Goal: Information Seeking & Learning: Compare options

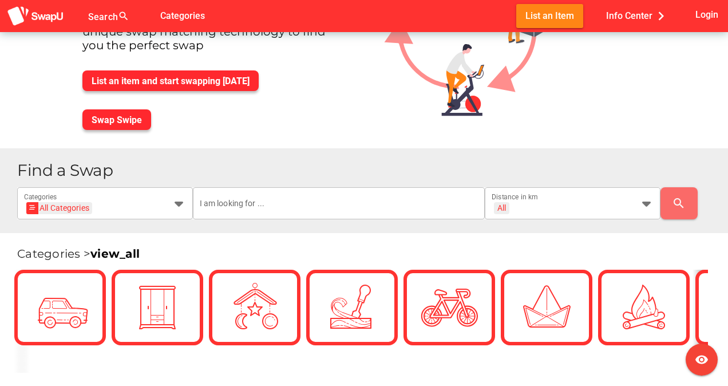
scroll to position [117, 0]
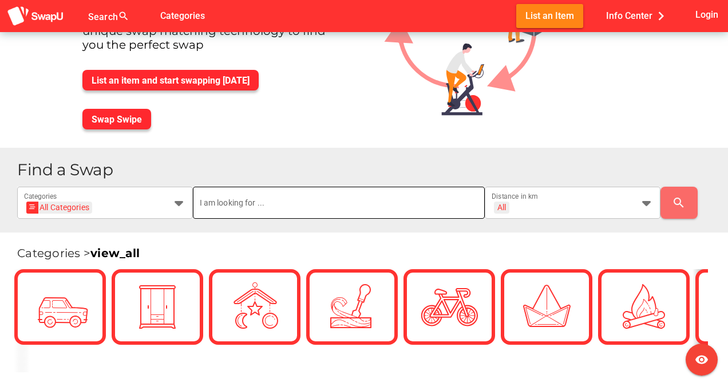
click at [309, 201] on input "text" at bounding box center [339, 203] width 279 height 32
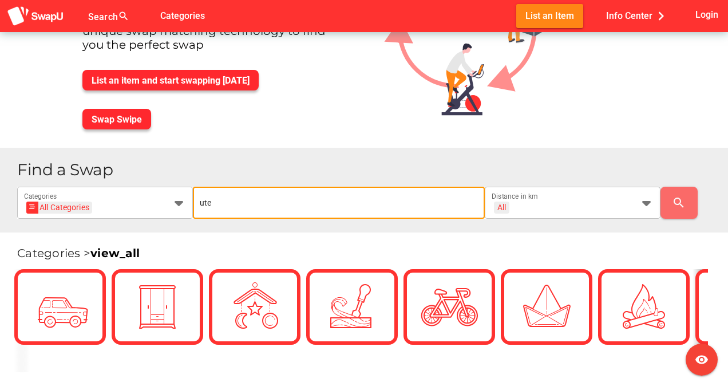
type input "ute"
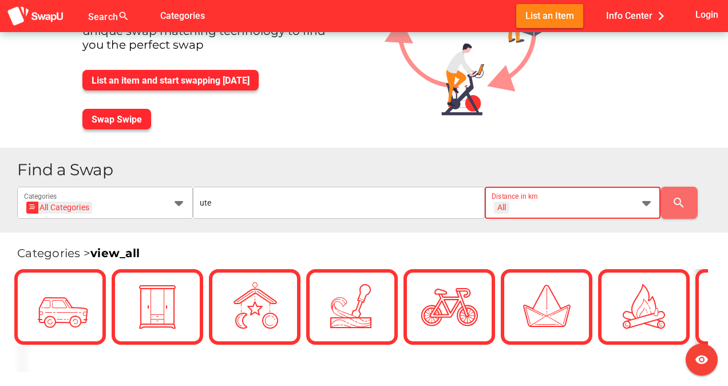
click at [548, 206] on div "All + All" at bounding box center [562, 209] width 141 height 18
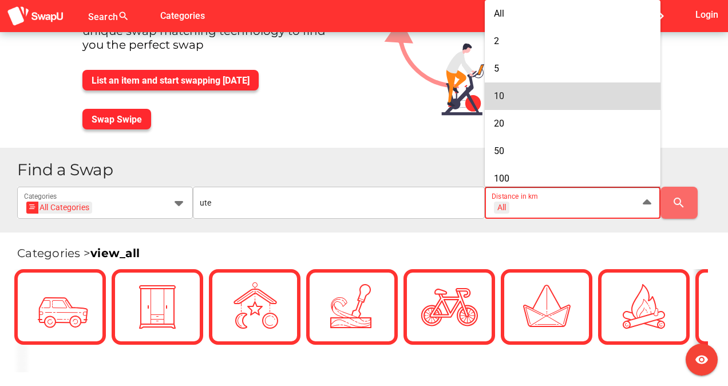
click at [549, 98] on div "10" at bounding box center [572, 95] width 157 height 11
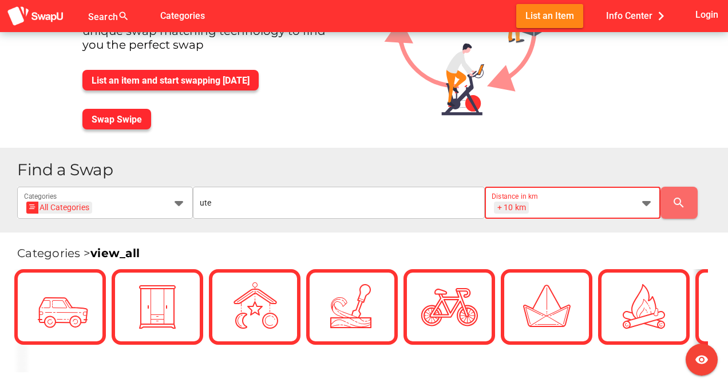
scroll to position [0, 15]
click at [547, 196] on div "+ 10 km + 10 km Distance in km" at bounding box center [562, 203] width 141 height 32
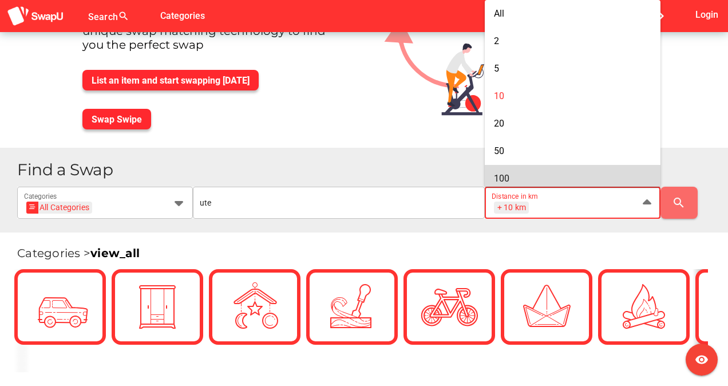
click at [528, 173] on div "100" at bounding box center [572, 178] width 157 height 11
type input "+ 100 km"
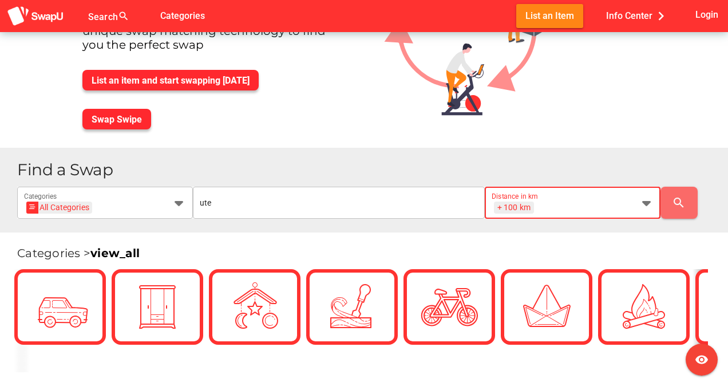
scroll to position [0, 27]
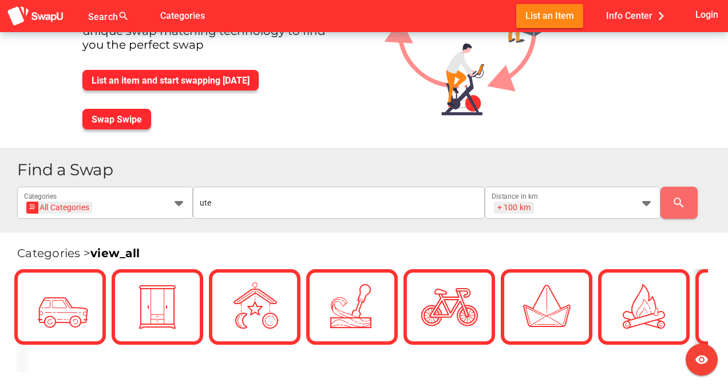
click at [142, 185] on div "Find a Swap All Categories All Categories Categories ute + 100 km + 100 km Dist…" at bounding box center [368, 189] width 702 height 57
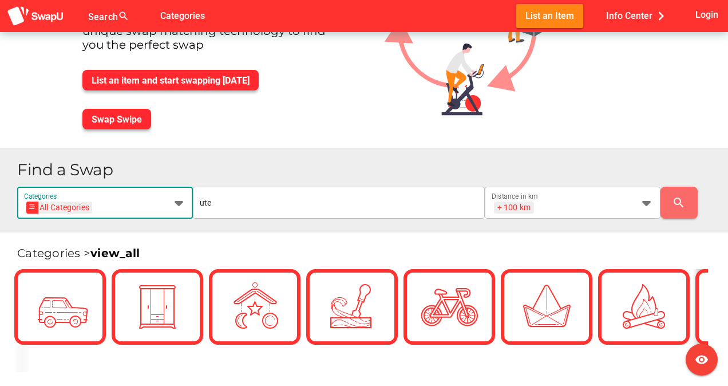
click at [149, 189] on div "All Categories All Categories Categories" at bounding box center [94, 203] width 141 height 32
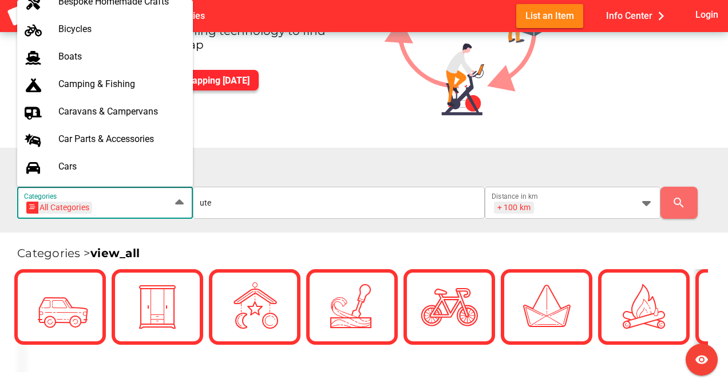
scroll to position [194, 0]
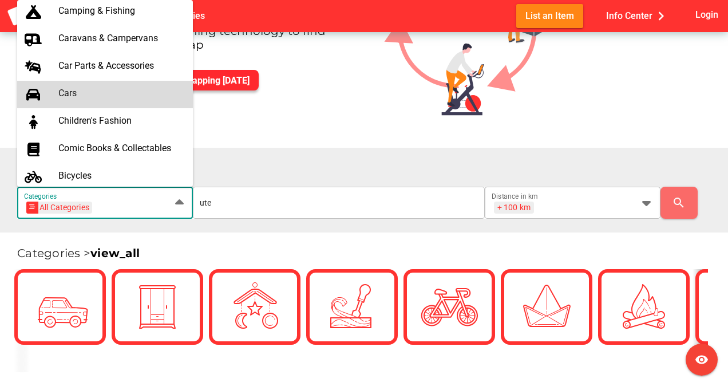
click at [81, 90] on div "Cars" at bounding box center [120, 93] width 125 height 11
type input "Cars"
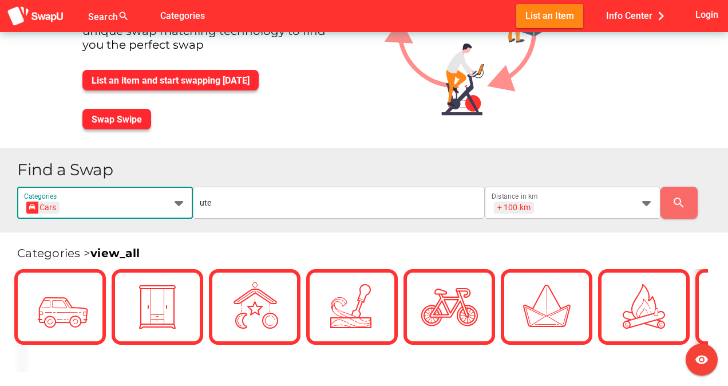
scroll to position [0, 0]
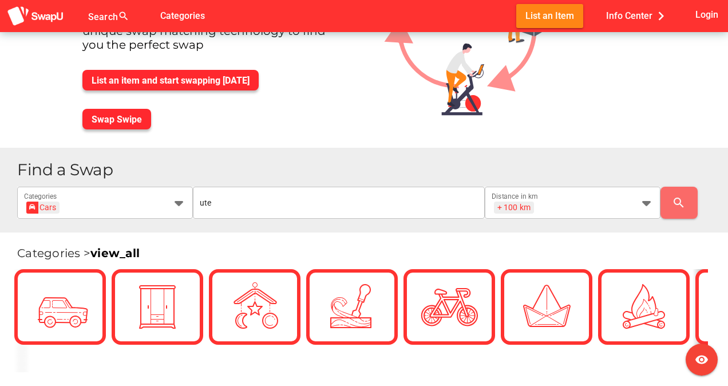
click at [700, 226] on div "Find a Swap Cars Cars Categories ute + 100 km + 100 km Distance in km search" at bounding box center [364, 190] width 728 height 85
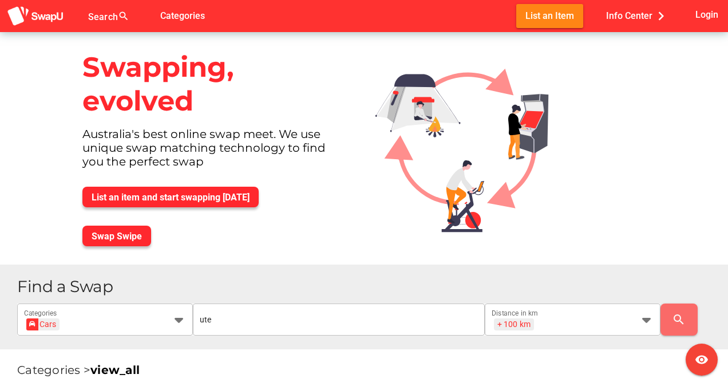
scroll to position [250, 0]
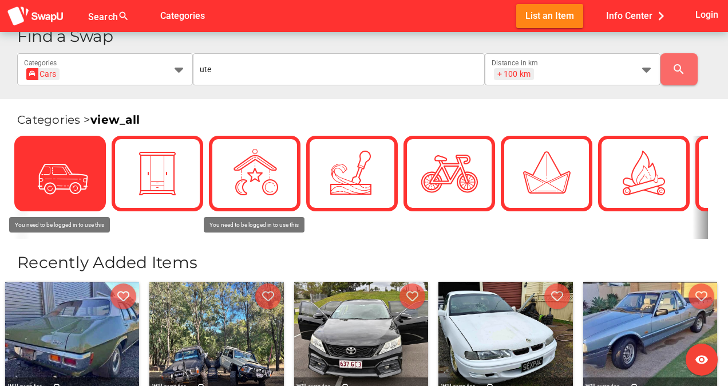
click at [79, 181] on div at bounding box center [59, 173] width 57 height 57
click at [79, 181] on img at bounding box center [59, 173] width 57 height 57
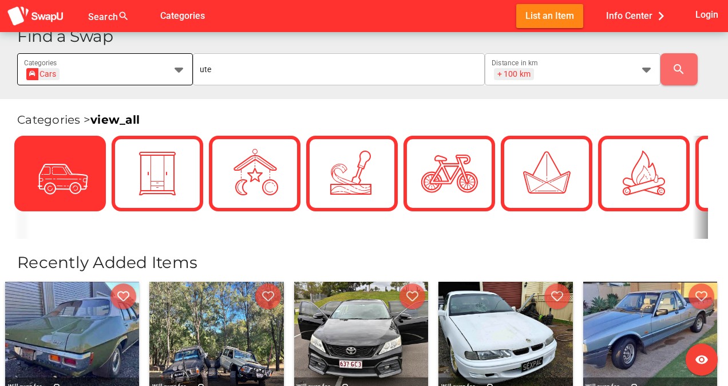
scroll to position [0, 0]
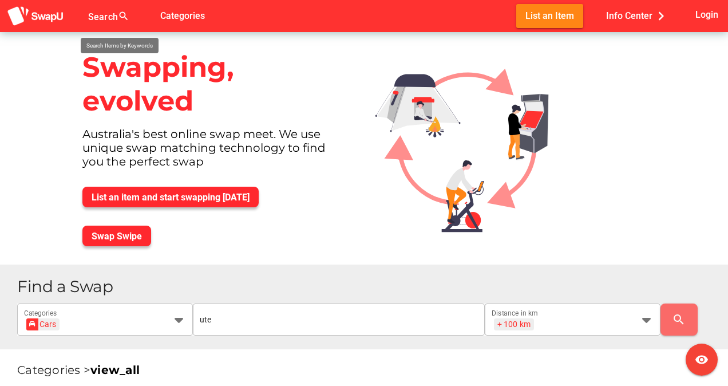
click at [128, 25] on div at bounding box center [112, 23] width 48 height 18
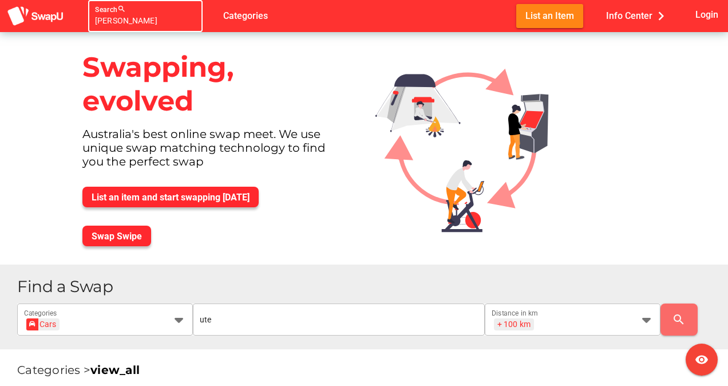
click at [182, 18] on icon "false" at bounding box center [189, 16] width 14 height 14
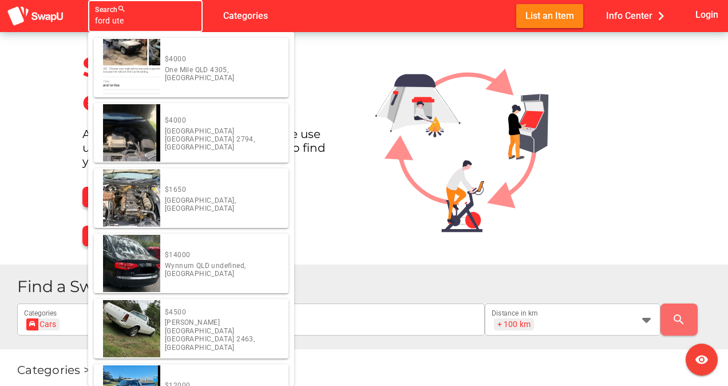
type input "ford ute"
